Goal: Information Seeking & Learning: Check status

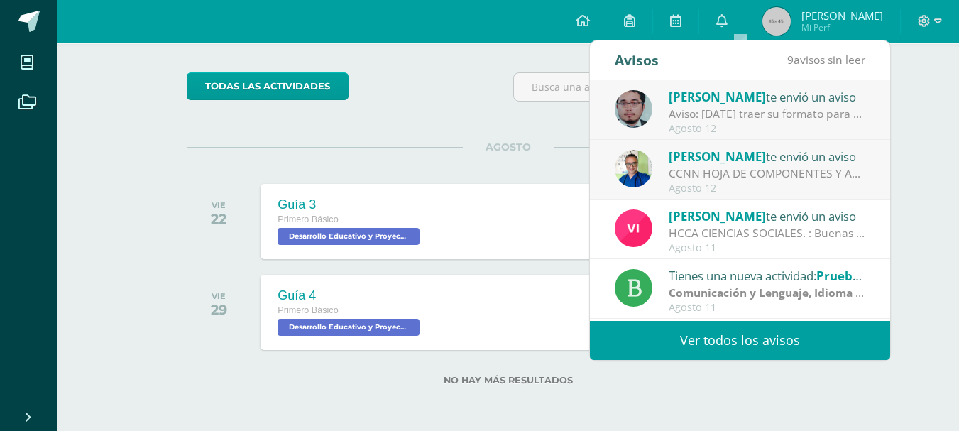
click at [733, 329] on link "Ver todos los avisos" at bounding box center [740, 340] width 300 height 39
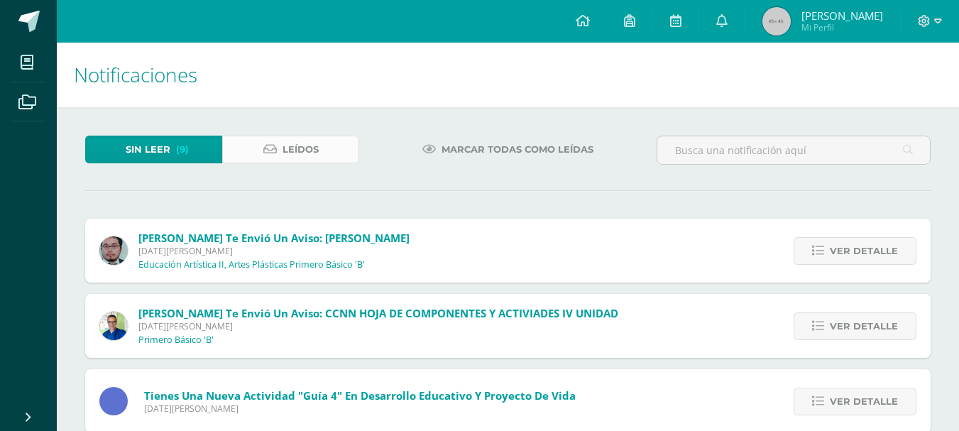
click at [315, 139] on span "Leídos" at bounding box center [301, 149] width 36 height 26
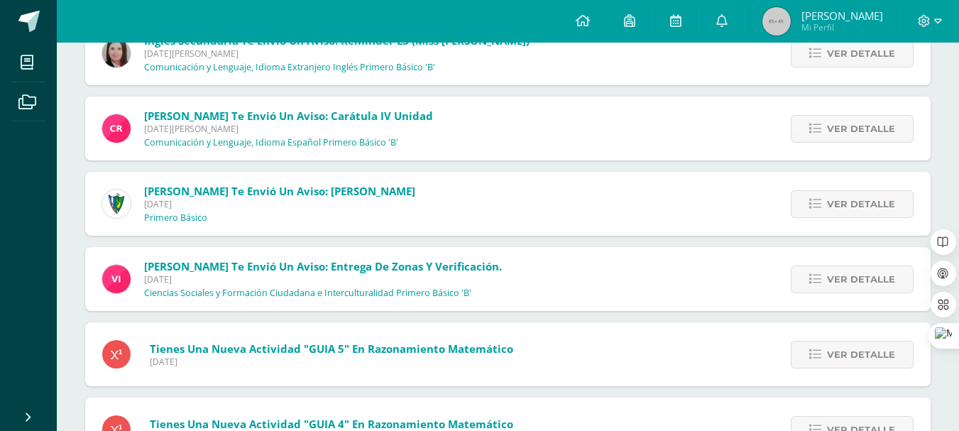
scroll to position [936, 0]
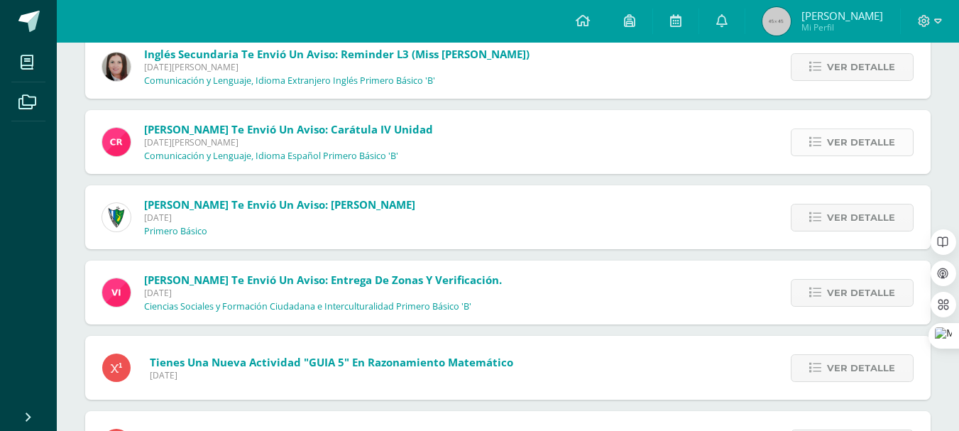
drag, startPoint x: 843, startPoint y: 126, endPoint x: 848, endPoint y: 140, distance: 14.8
click at [846, 134] on div "Ver detalle" at bounding box center [850, 142] width 161 height 64
click at [848, 140] on span "Ver detalle" at bounding box center [861, 142] width 68 height 26
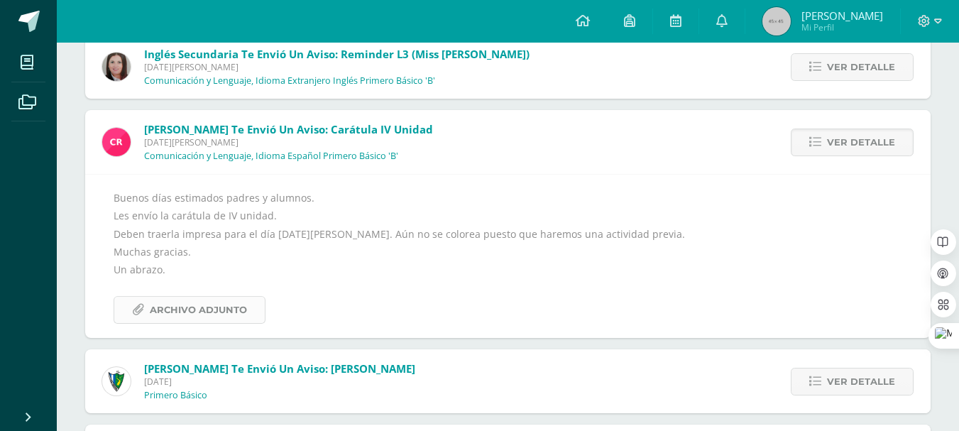
click at [249, 315] on link "Archivo Adjunto" at bounding box center [190, 310] width 152 height 28
click at [215, 306] on span "Archivo Adjunto" at bounding box center [198, 310] width 97 height 26
